Goal: Task Accomplishment & Management: Use online tool/utility

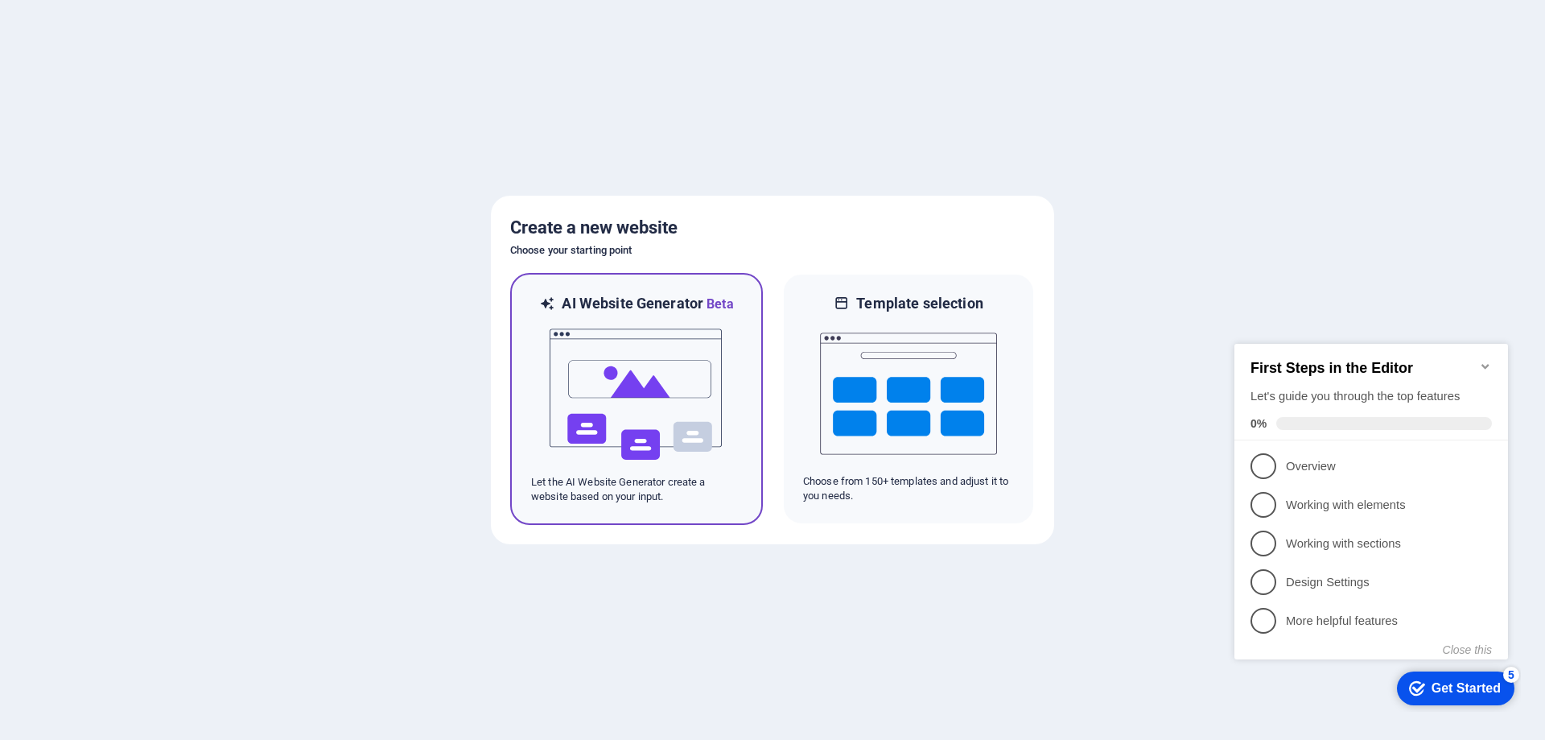
click at [649, 390] on img at bounding box center [636, 394] width 177 height 161
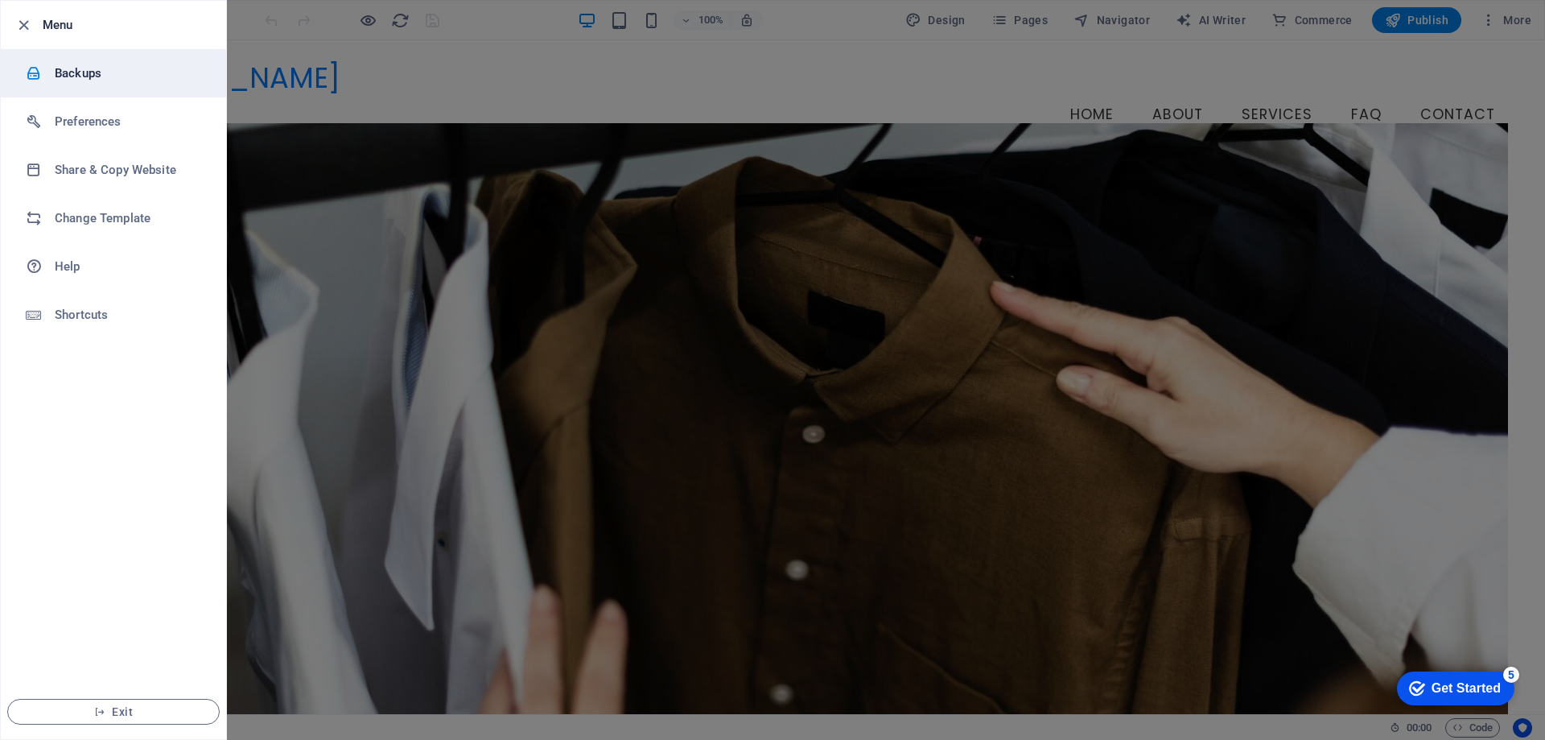
click at [81, 73] on h6 "Backups" at bounding box center [129, 73] width 149 height 19
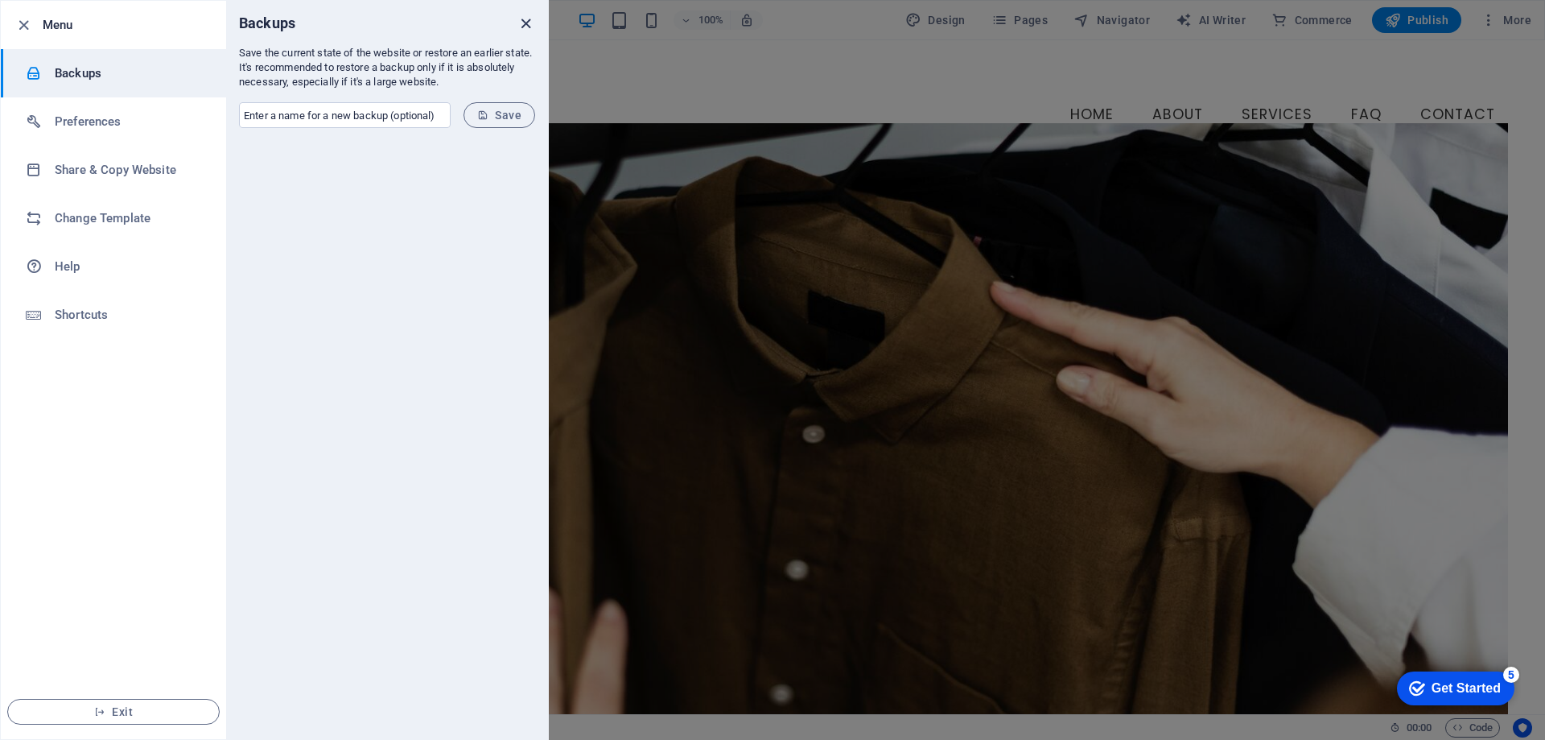
click at [525, 22] on icon "close" at bounding box center [526, 23] width 19 height 19
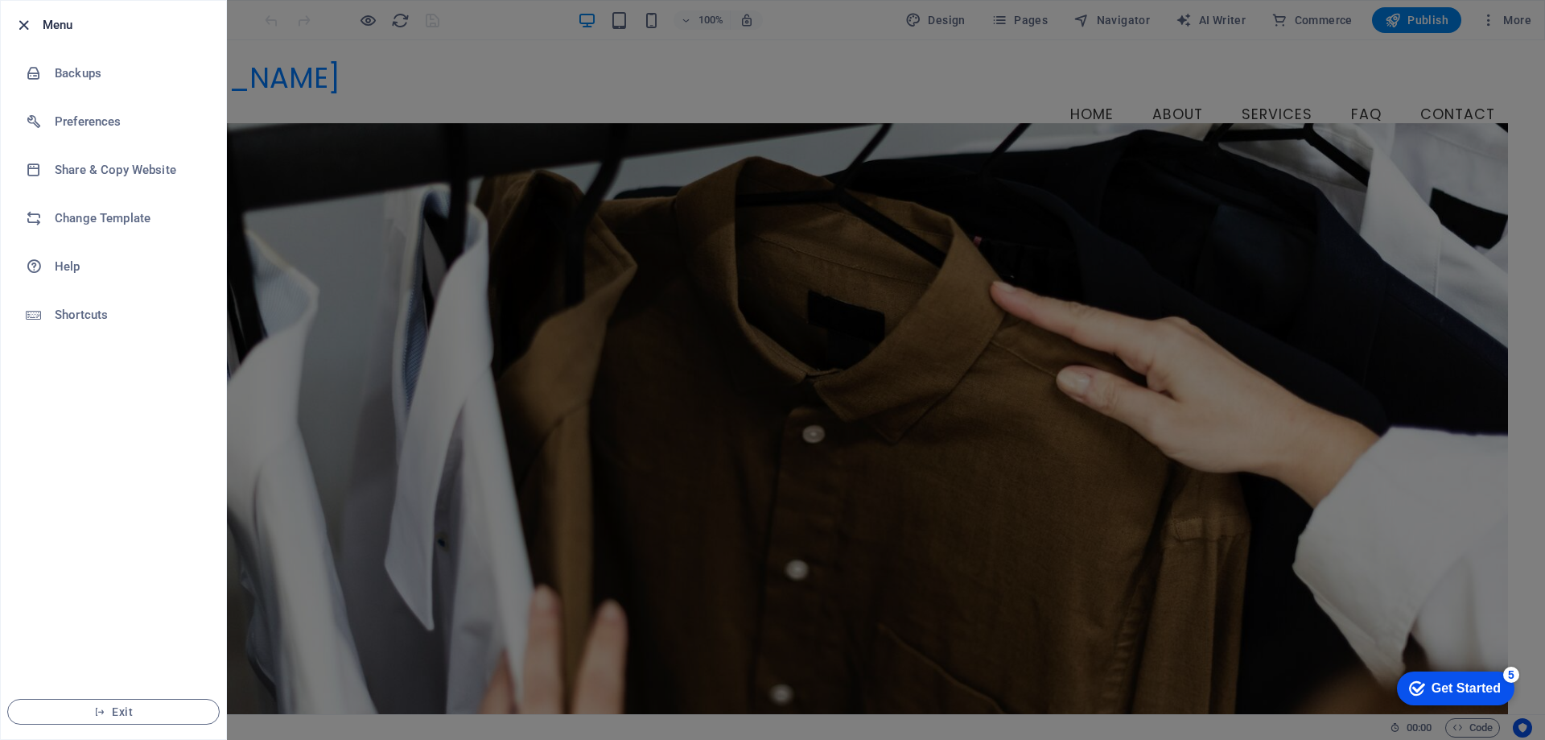
click at [23, 27] on icon "button" at bounding box center [23, 25] width 19 height 19
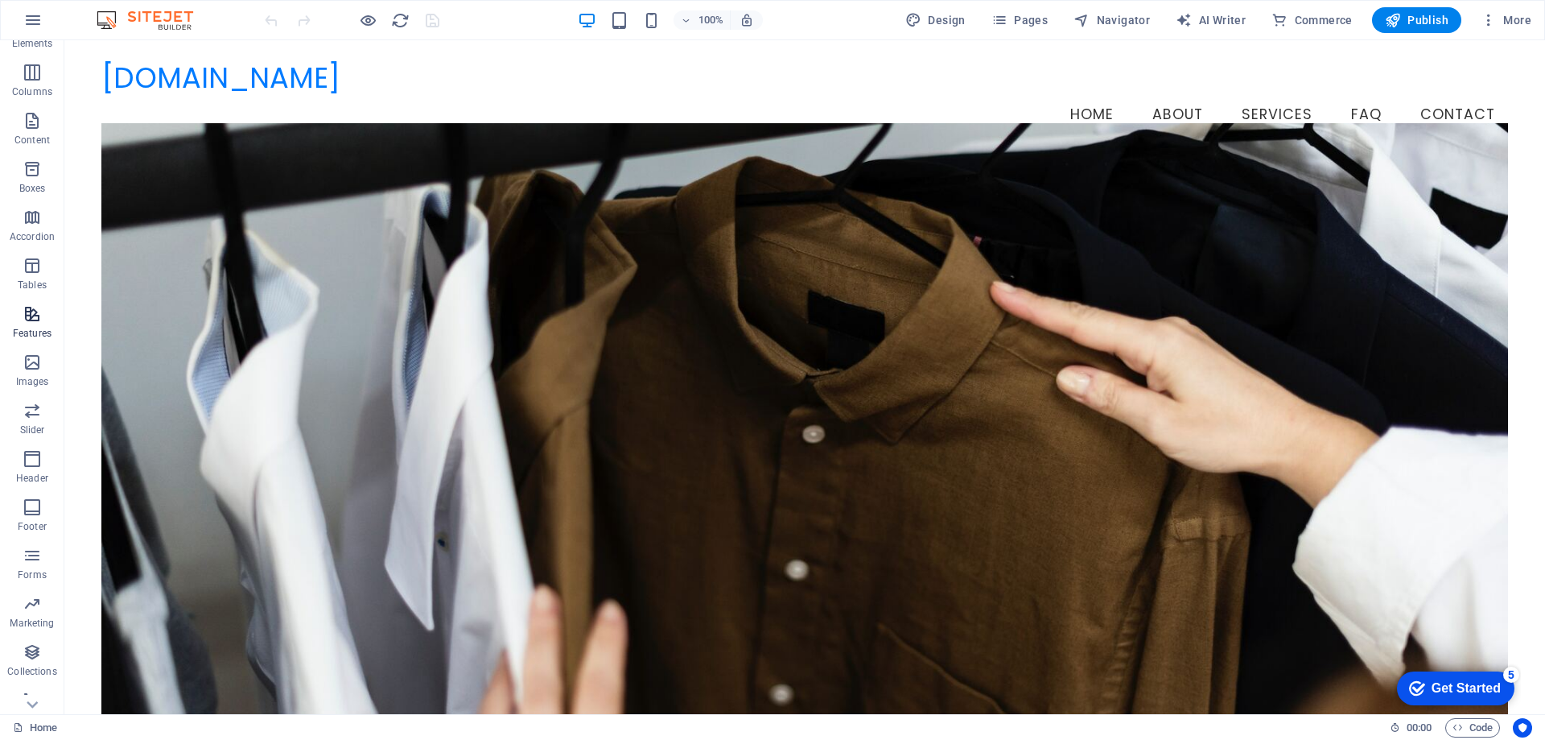
scroll to position [99, 0]
